Goal: Find specific page/section: Find specific page/section

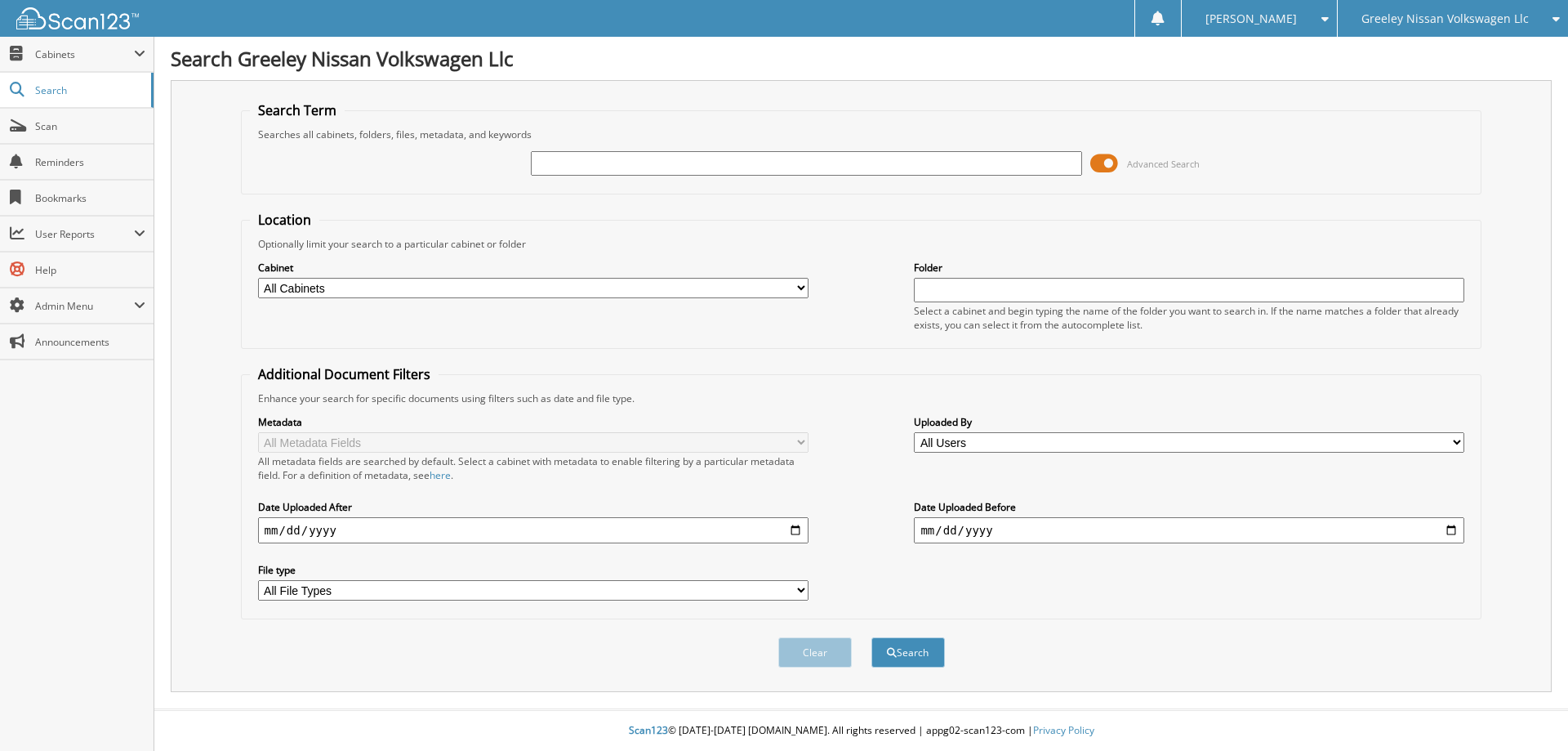
click at [1112, 163] on span at bounding box center [1104, 163] width 28 height 25
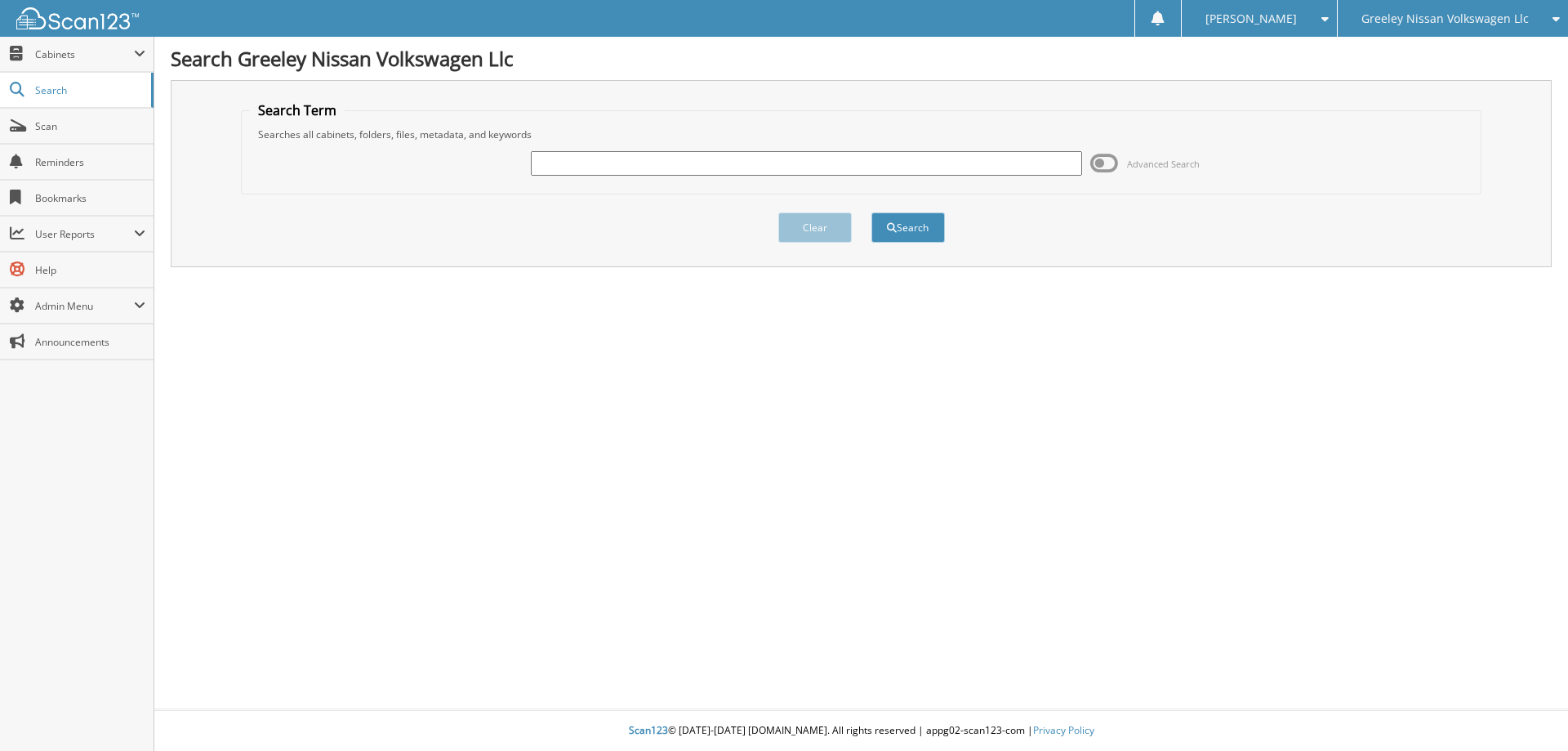
drag, startPoint x: 832, startPoint y: 158, endPoint x: 823, endPoint y: 163, distance: 10.3
click at [828, 162] on input "text" at bounding box center [805, 163] width 550 height 25
type input "r"
type input "RM005504"
click at [871, 213] on button "Search" at bounding box center [908, 227] width 74 height 31
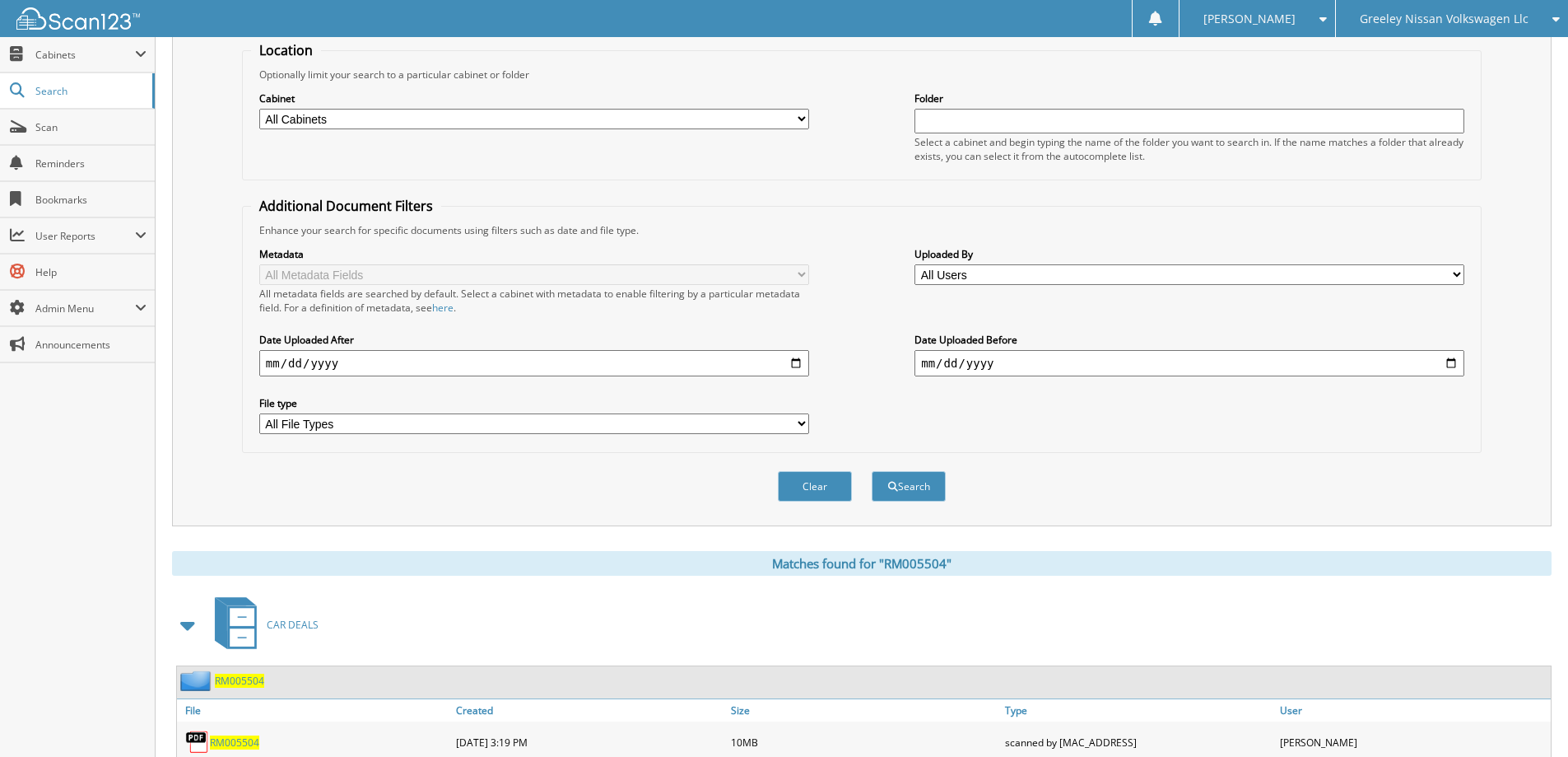
scroll to position [311, 0]
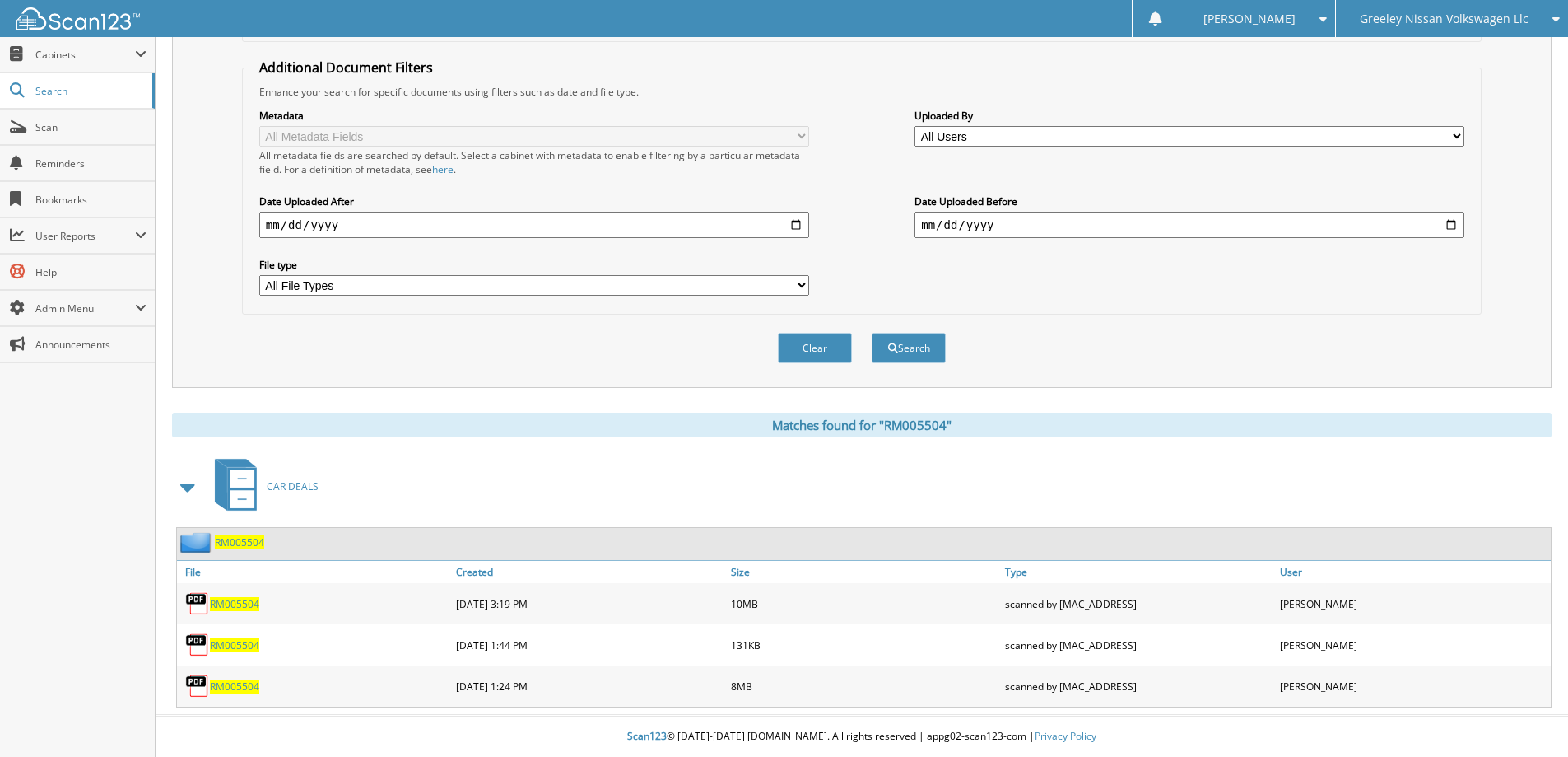
click at [256, 607] on span "RM005504" at bounding box center [235, 604] width 50 height 14
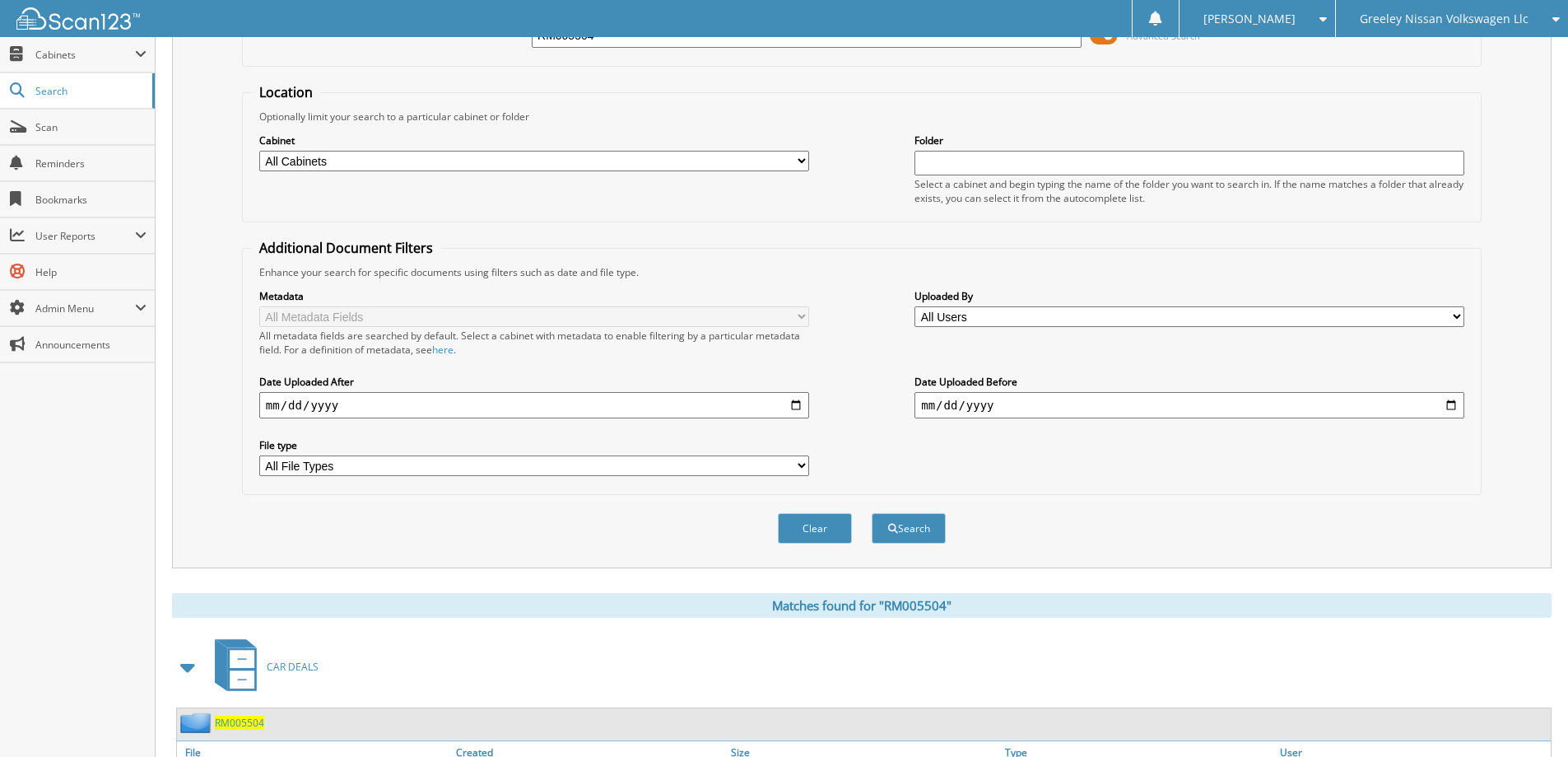
scroll to position [0, 0]
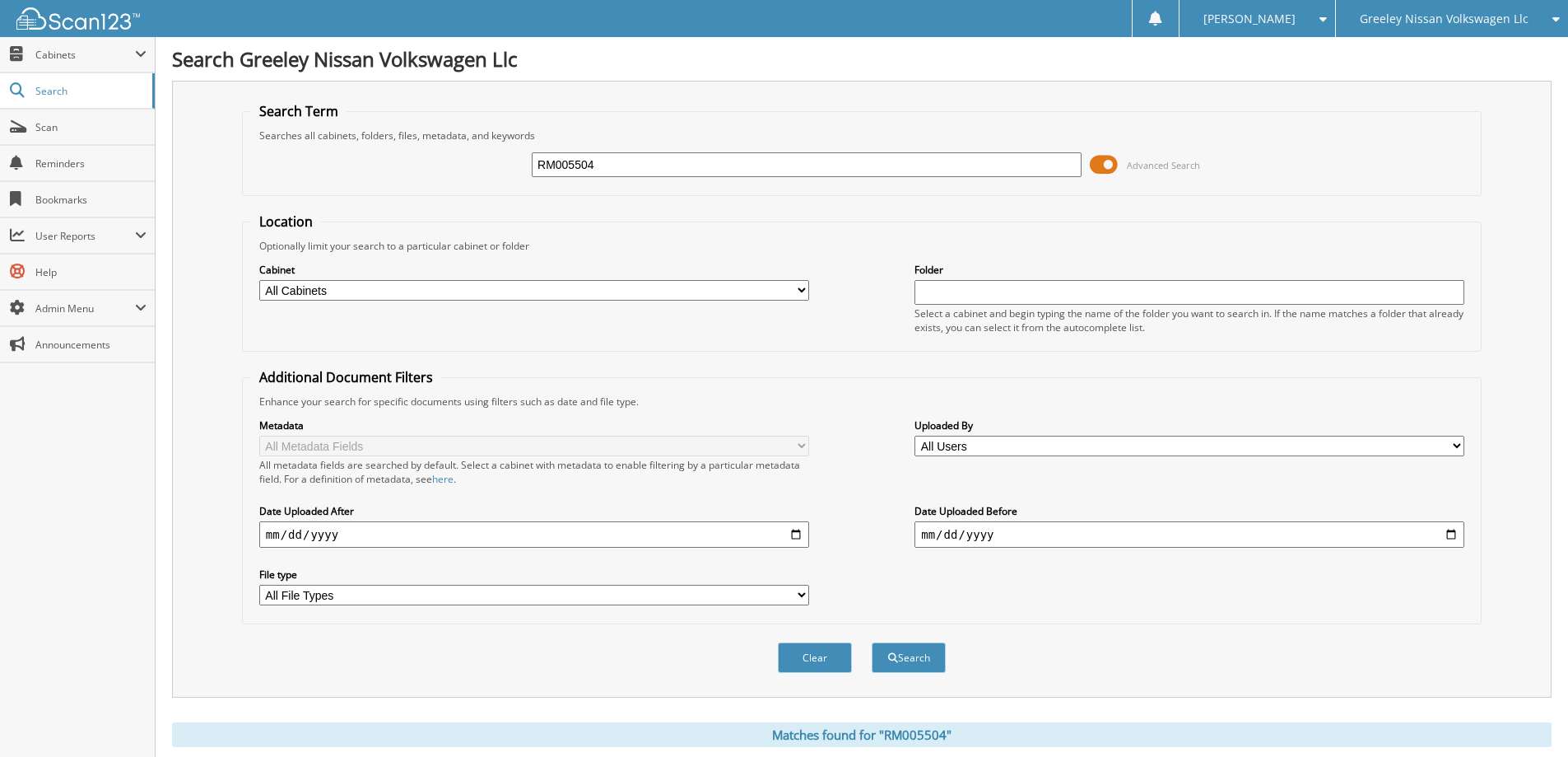
click at [623, 163] on input "RM005504" at bounding box center [806, 165] width 549 height 25
click at [624, 167] on input "RM005504" at bounding box center [806, 165] width 549 height 25
type input "NC273292A"
click at [872, 642] on button "Search" at bounding box center [908, 657] width 74 height 31
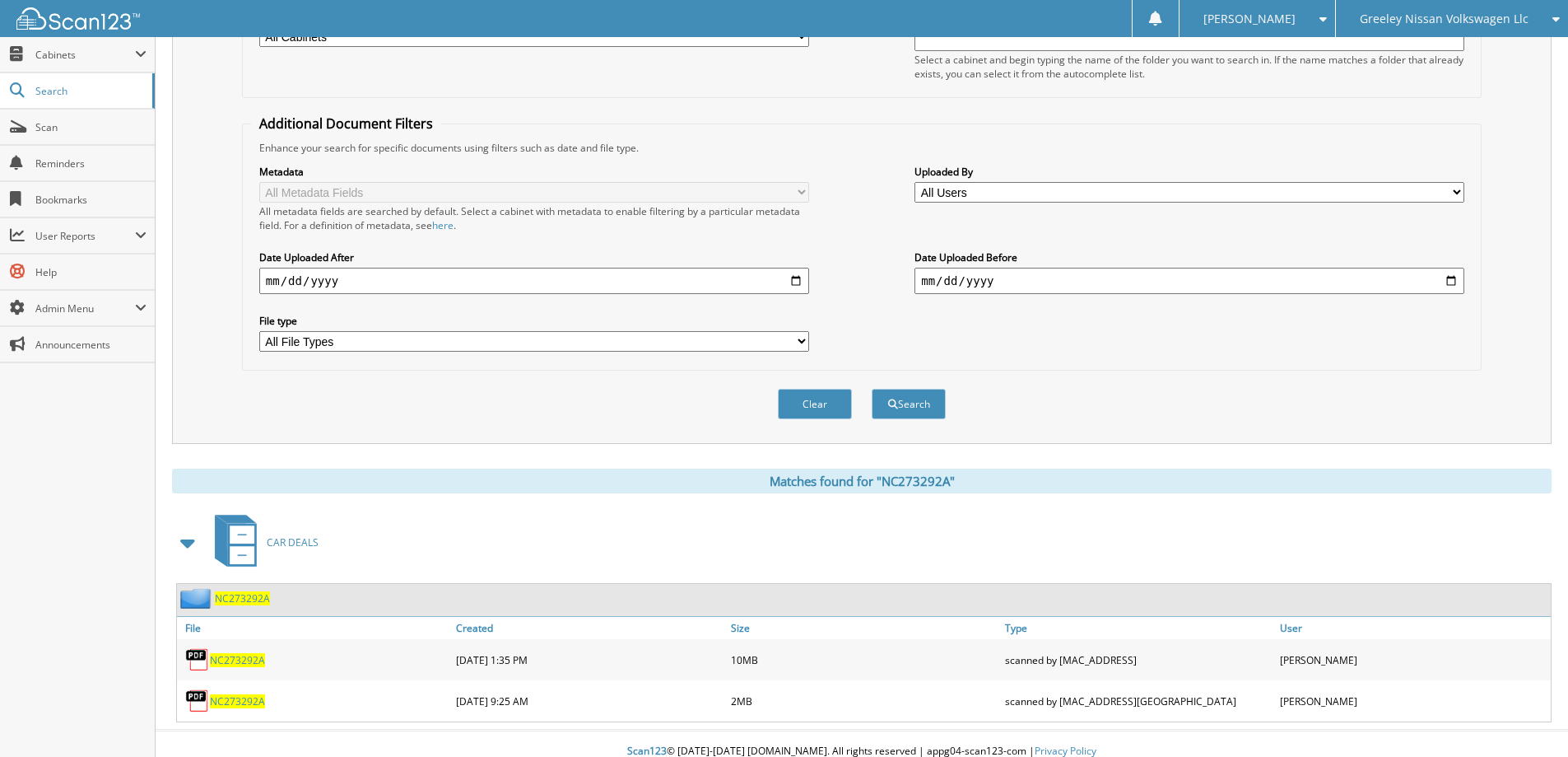
scroll to position [269, 0]
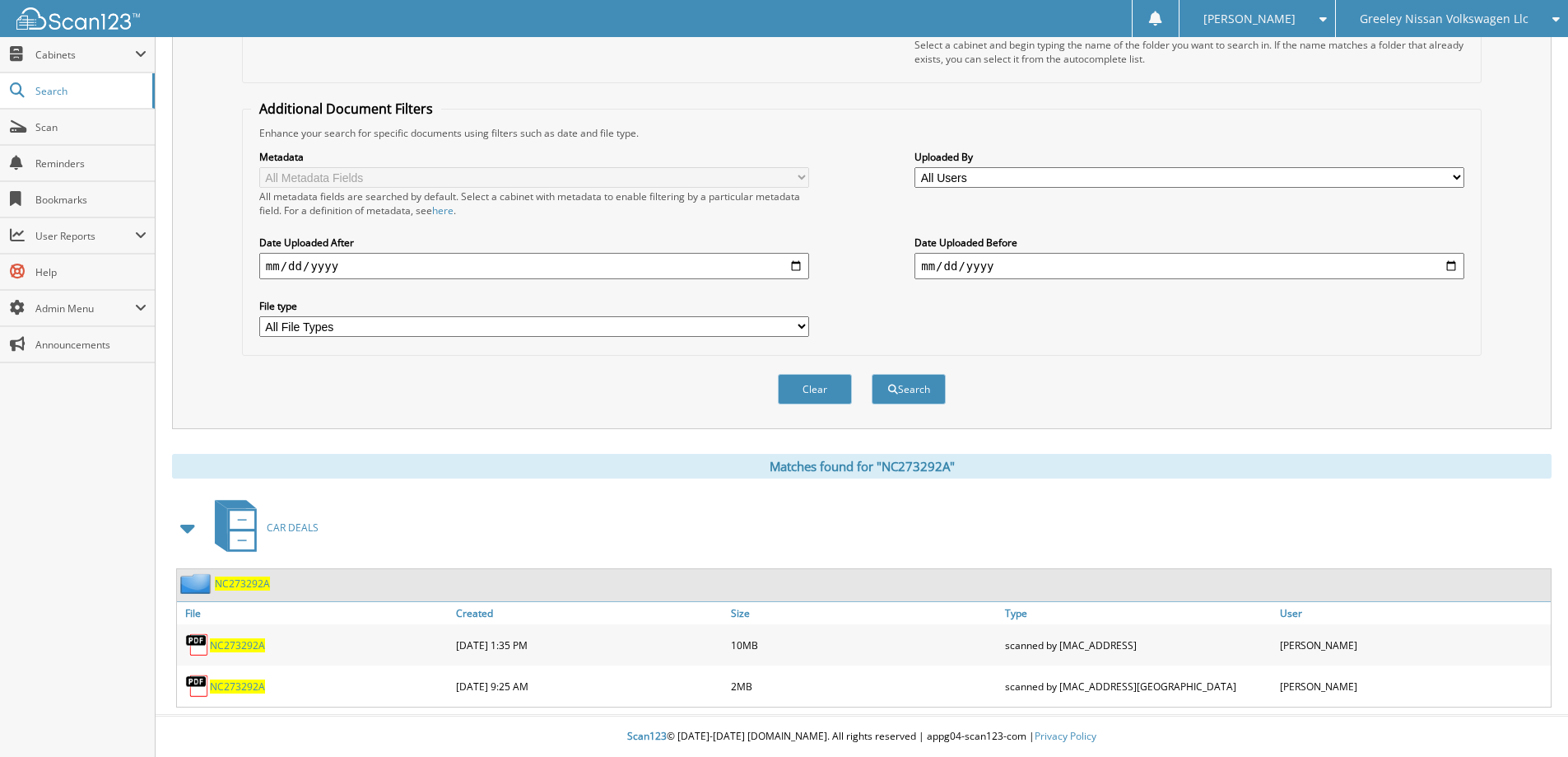
click at [233, 646] on span "NC273292A" at bounding box center [238, 645] width 56 height 14
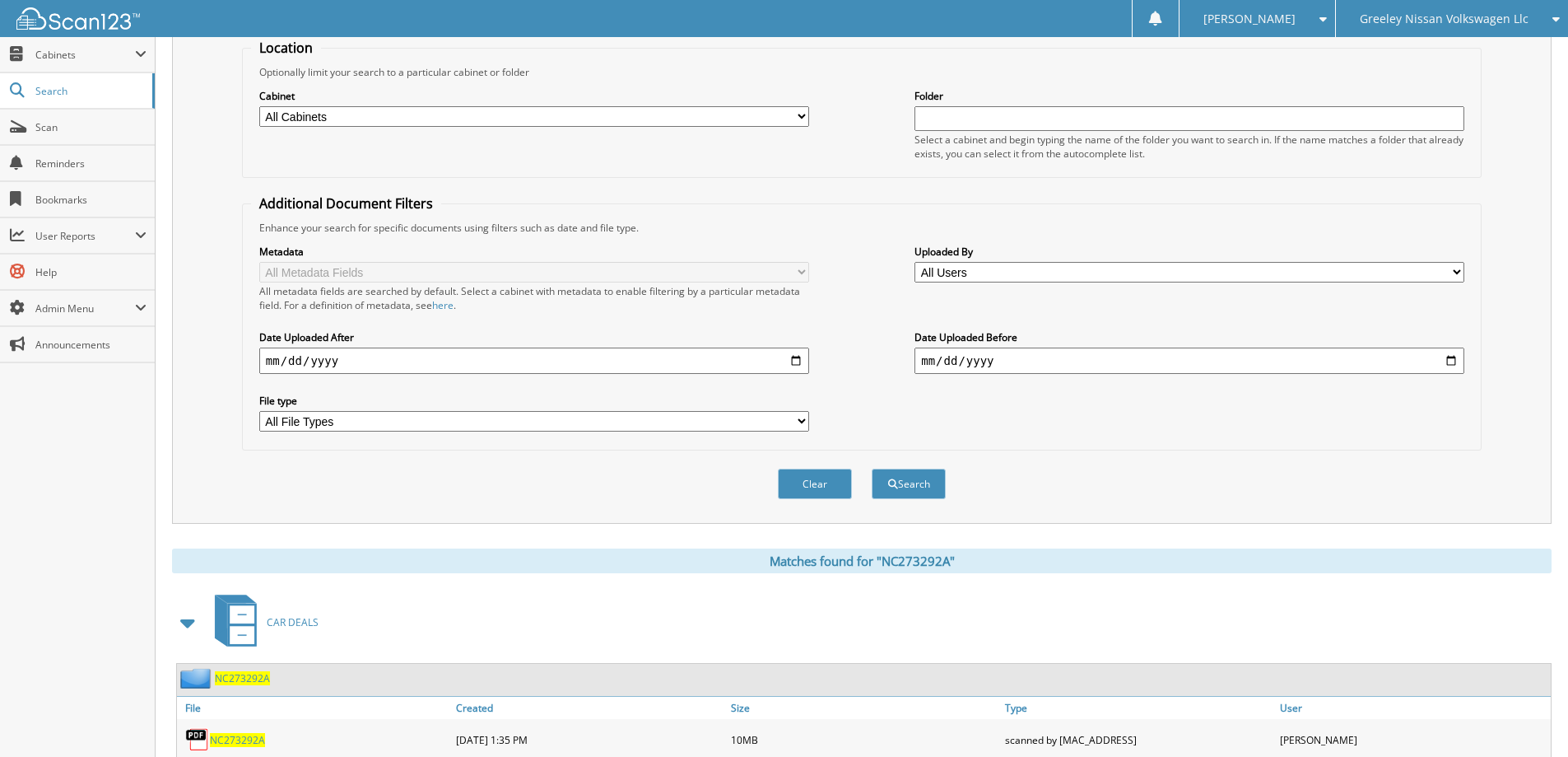
scroll to position [0, 0]
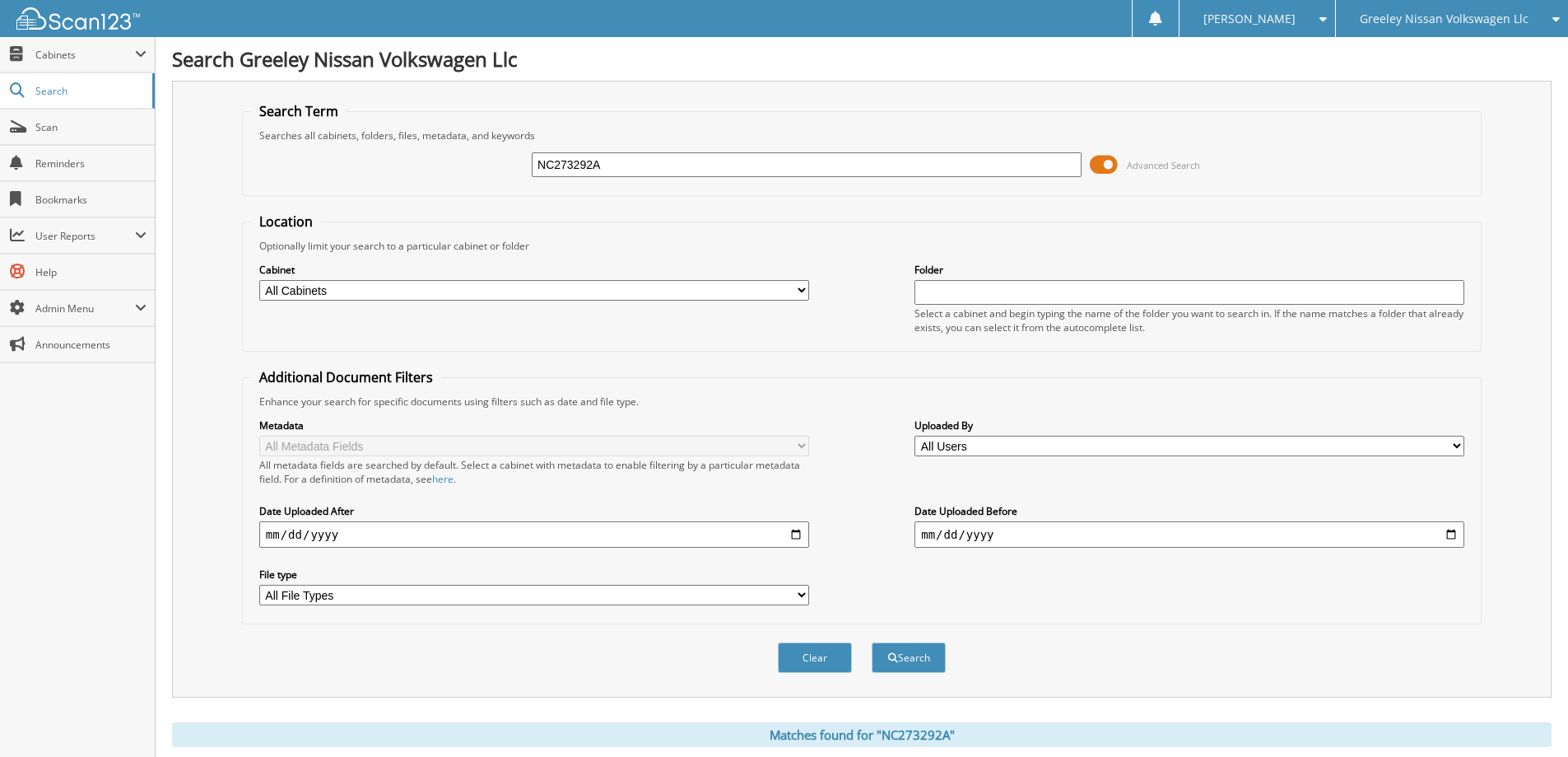
click at [655, 171] on input "NC273292A" at bounding box center [806, 165] width 549 height 25
type input "G3420"
click at [872, 642] on button "Search" at bounding box center [908, 657] width 74 height 31
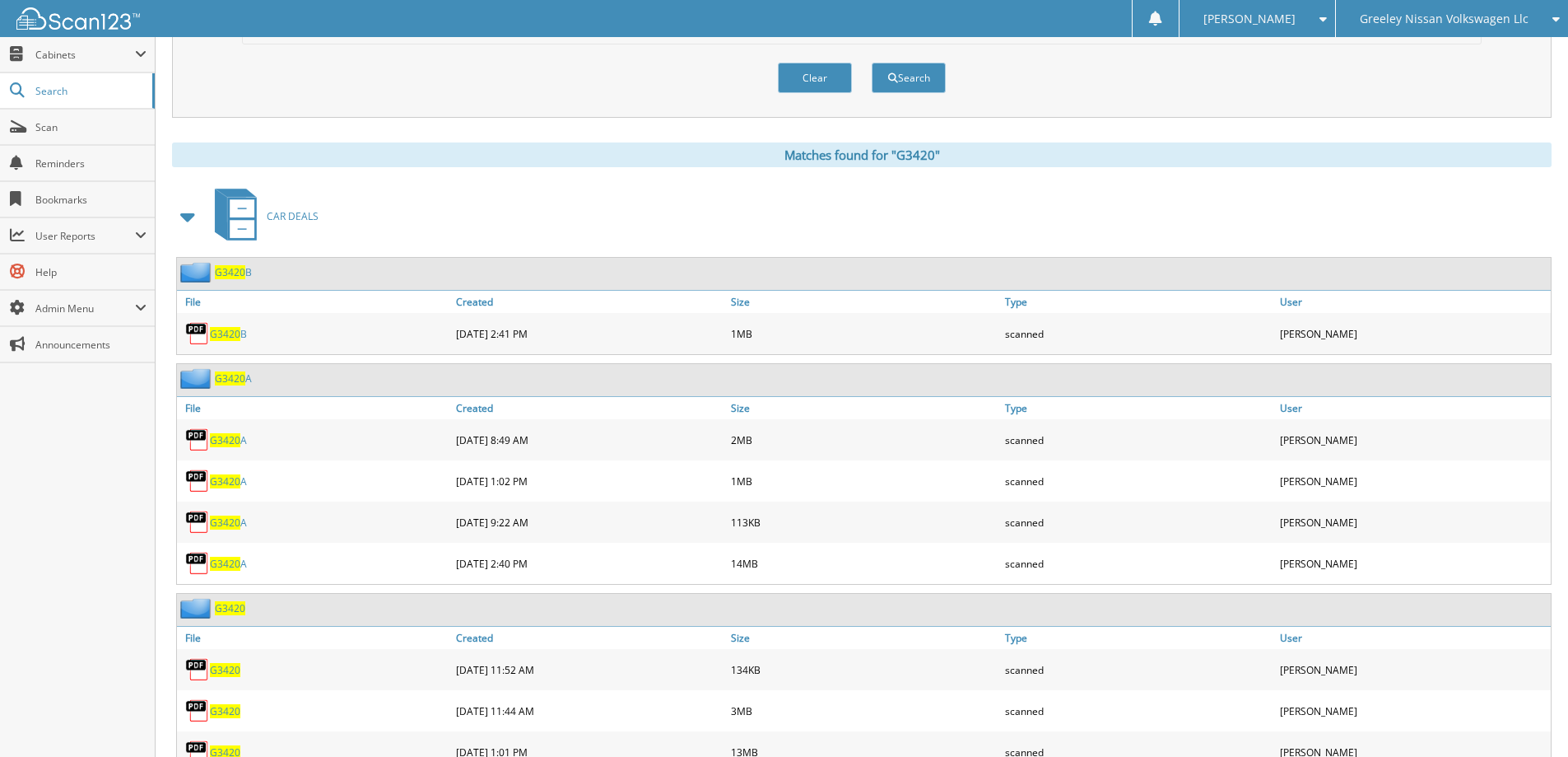
scroll to position [659, 0]
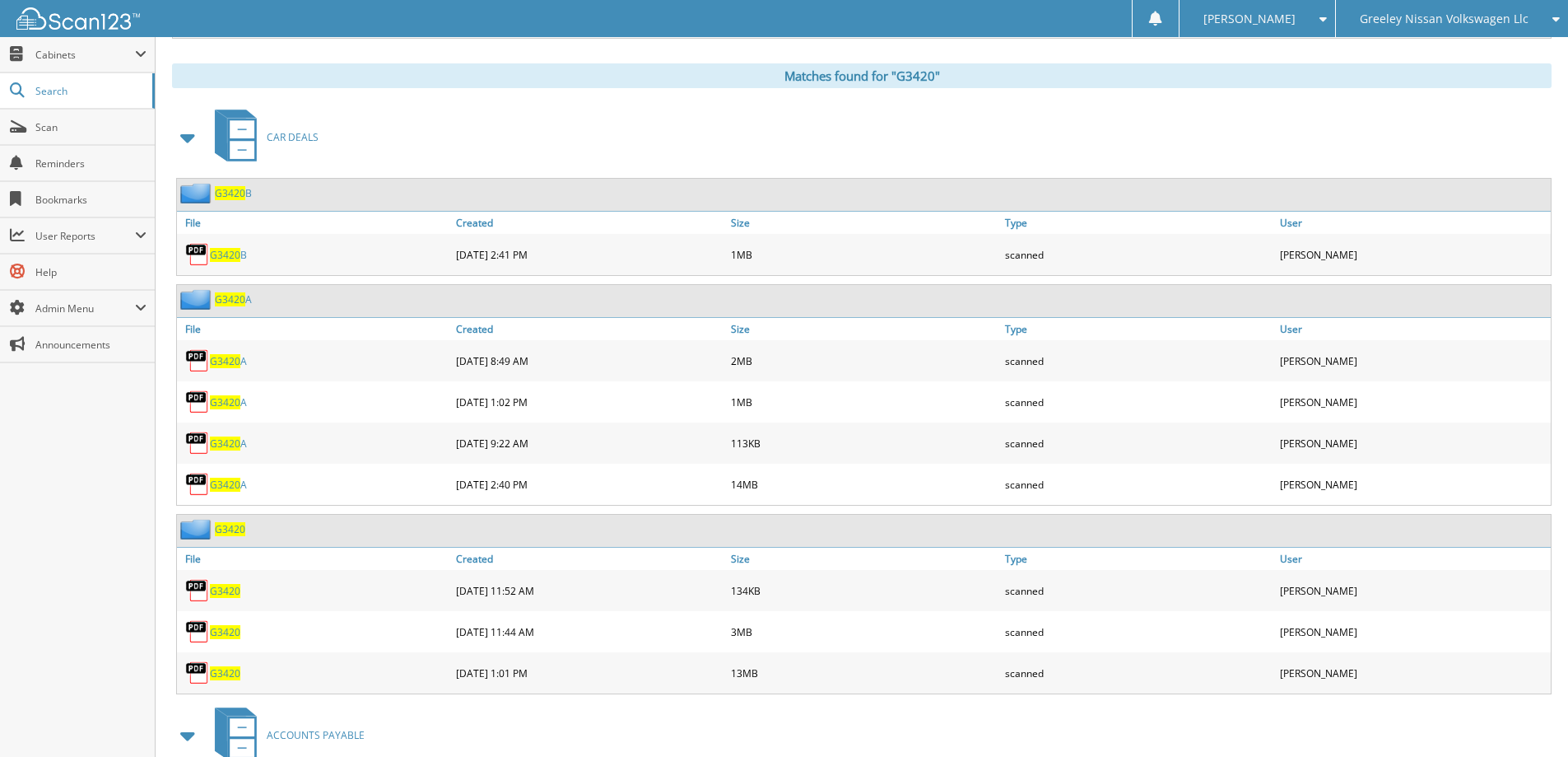
click at [223, 670] on span "G3420" at bounding box center [225, 673] width 31 height 14
